Goal: Find specific page/section: Find specific page/section

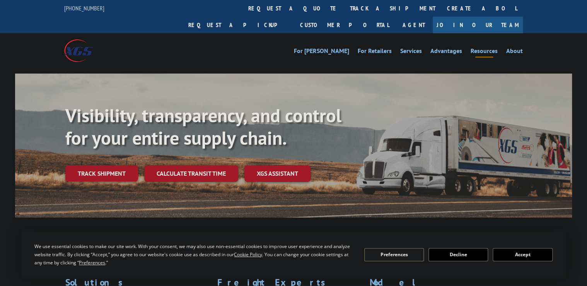
click at [495, 48] on link "Resources" at bounding box center [483, 52] width 27 height 9
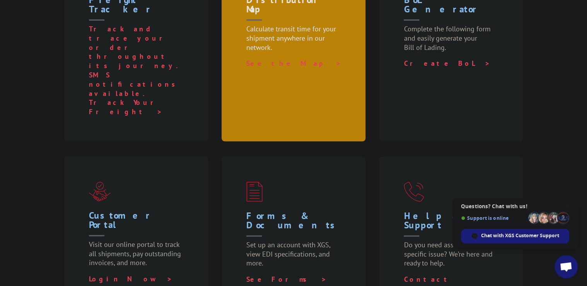
scroll to position [247, 0]
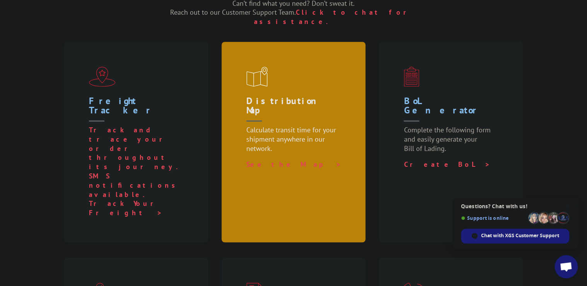
click at [313, 125] on p "Calculate transit time for your shipment anywhere in our network." at bounding box center [294, 142] width 97 height 34
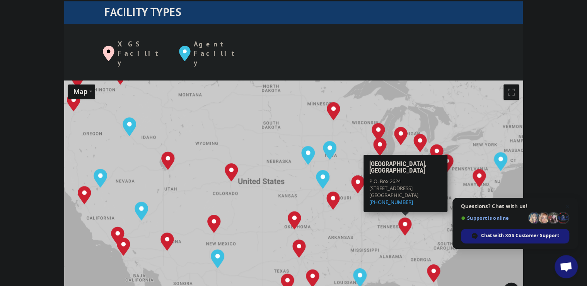
scroll to position [308, 0]
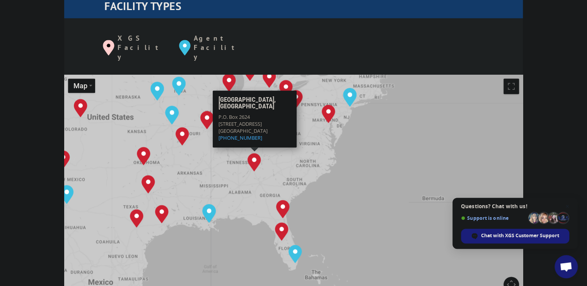
drag, startPoint x: 400, startPoint y: 184, endPoint x: 248, endPoint y: 125, distance: 163.6
click at [248, 153] on img "Tunnel Hill, GA" at bounding box center [254, 162] width 14 height 19
